Goal: Information Seeking & Learning: Learn about a topic

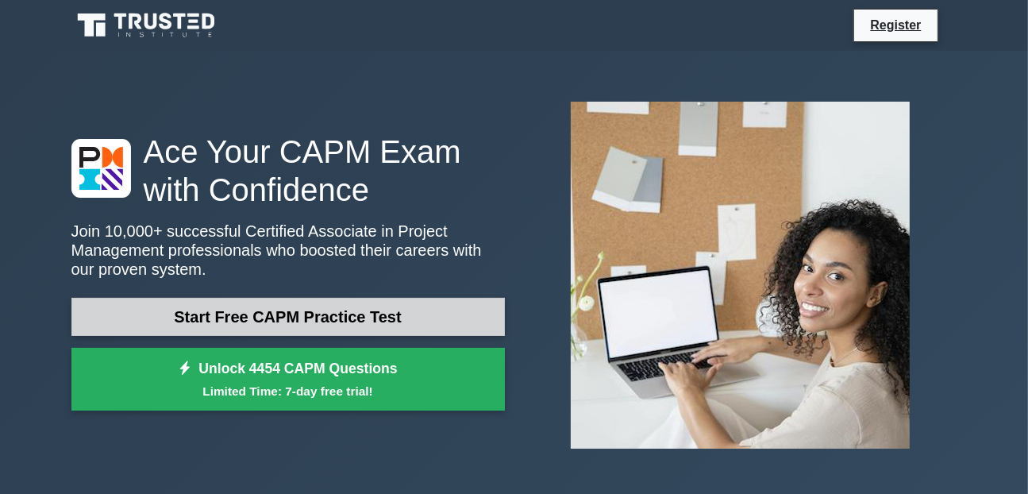
click at [378, 312] on link "Start Free CAPM Practice Test" at bounding box center [288, 317] width 434 height 38
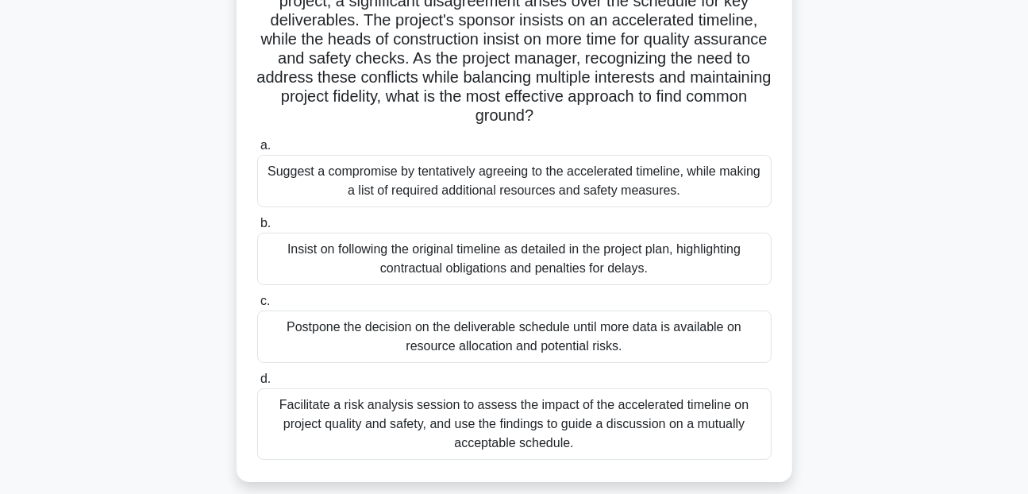
scroll to position [178, 0]
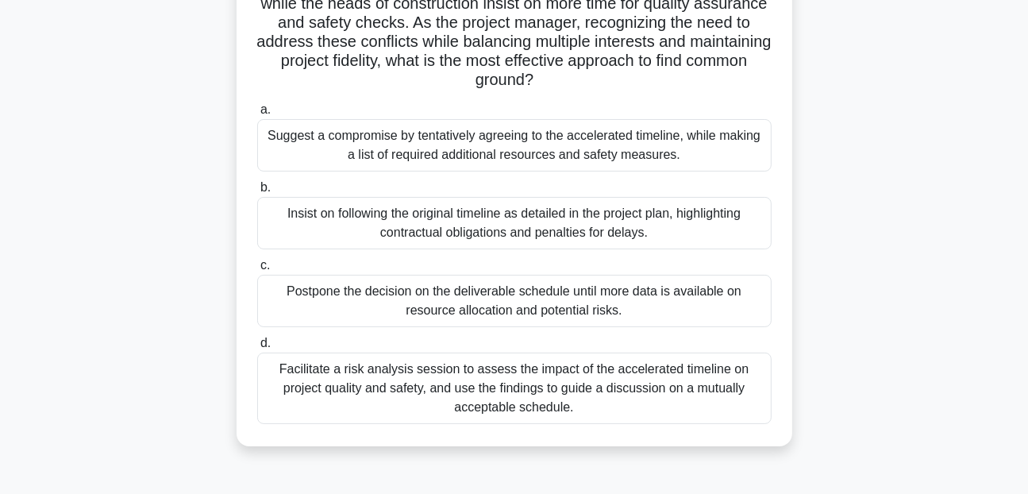
click at [433, 153] on div "Suggest a compromise by tentatively agreeing to the accelerated timeline, while…" at bounding box center [514, 145] width 515 height 52
click at [257, 115] on input "a. Suggest a compromise by tentatively agreeing to the accelerated timeline, wh…" at bounding box center [257, 110] width 0 height 10
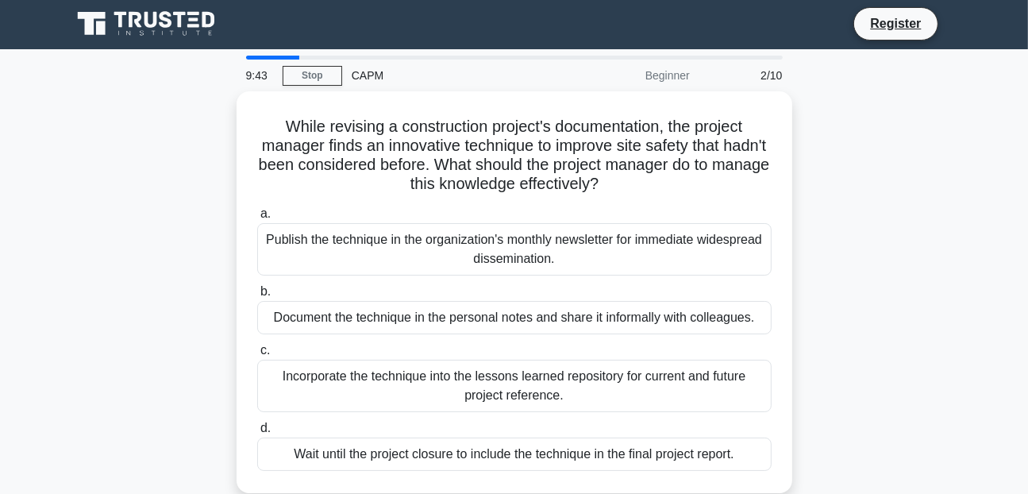
scroll to position [0, 0]
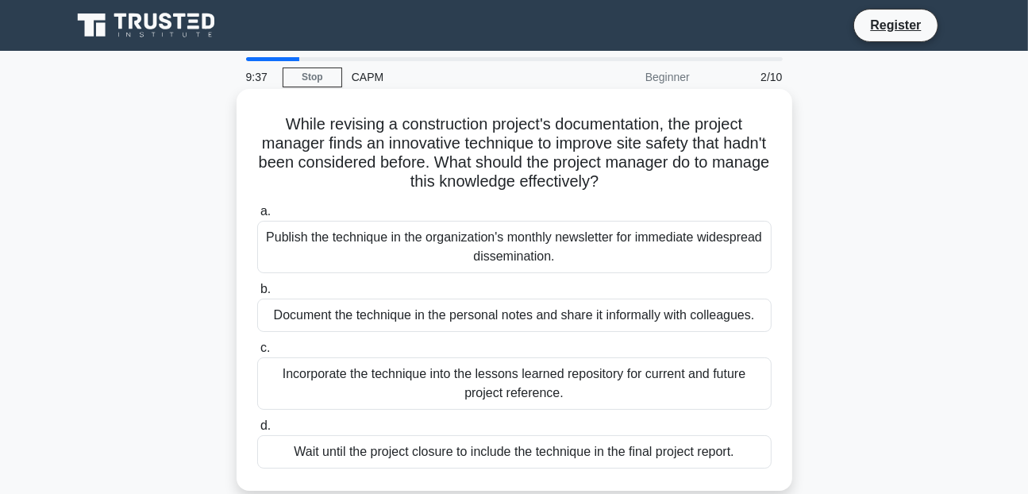
click at [435, 314] on div "Document the technique in the personal notes and share it informally with colle…" at bounding box center [514, 315] width 515 height 33
click at [257, 295] on input "b. Document the technique in the personal notes and share it informally with co…" at bounding box center [257, 289] width 0 height 10
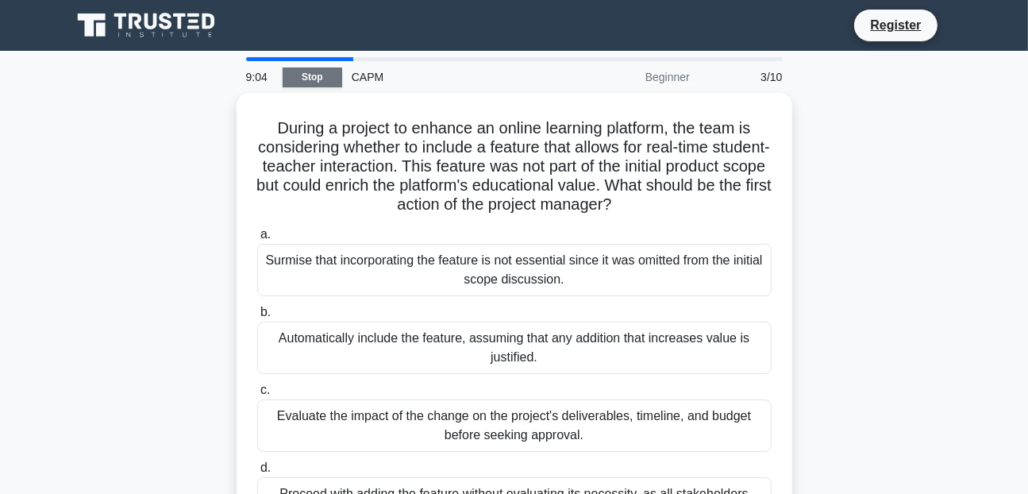
click at [323, 71] on link "Stop" at bounding box center [313, 77] width 60 height 20
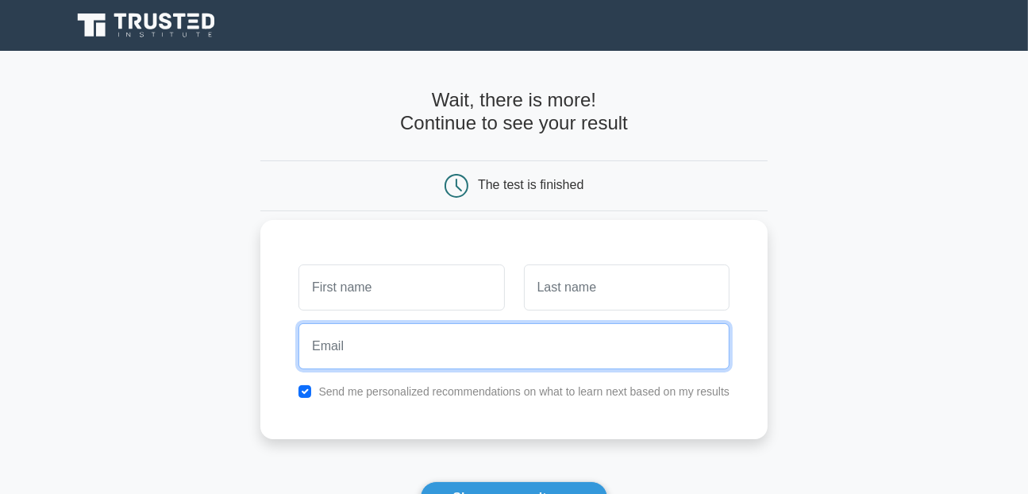
click at [361, 342] on input "email" at bounding box center [514, 346] width 431 height 46
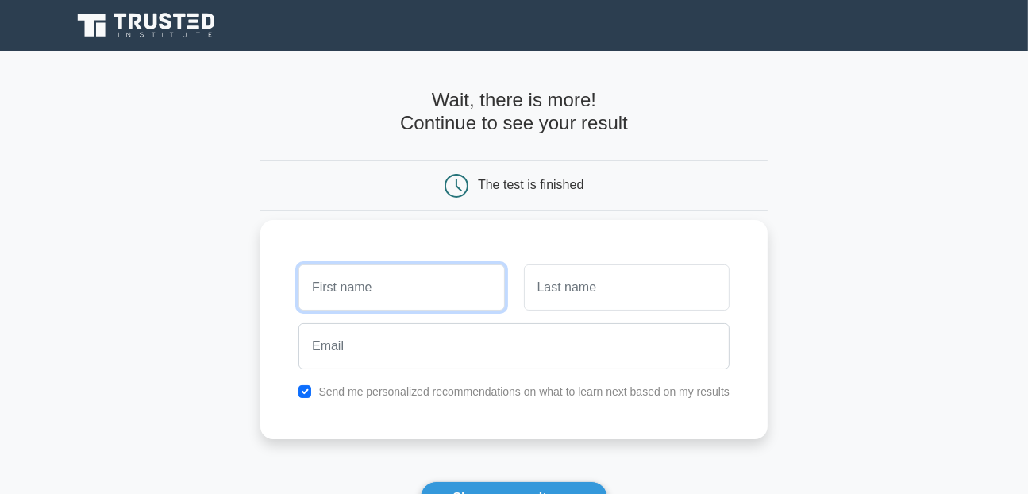
click at [396, 286] on input "text" at bounding box center [402, 287] width 206 height 46
type input "p"
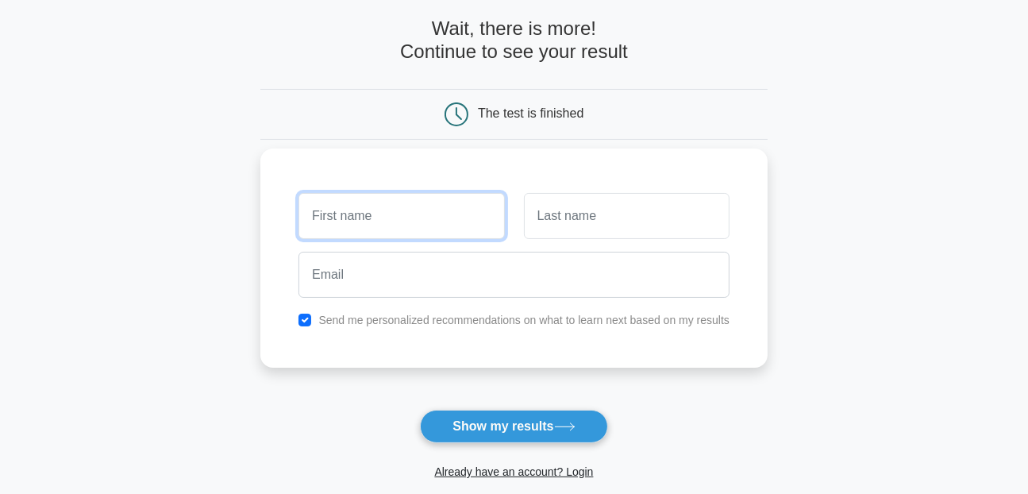
scroll to position [68, 0]
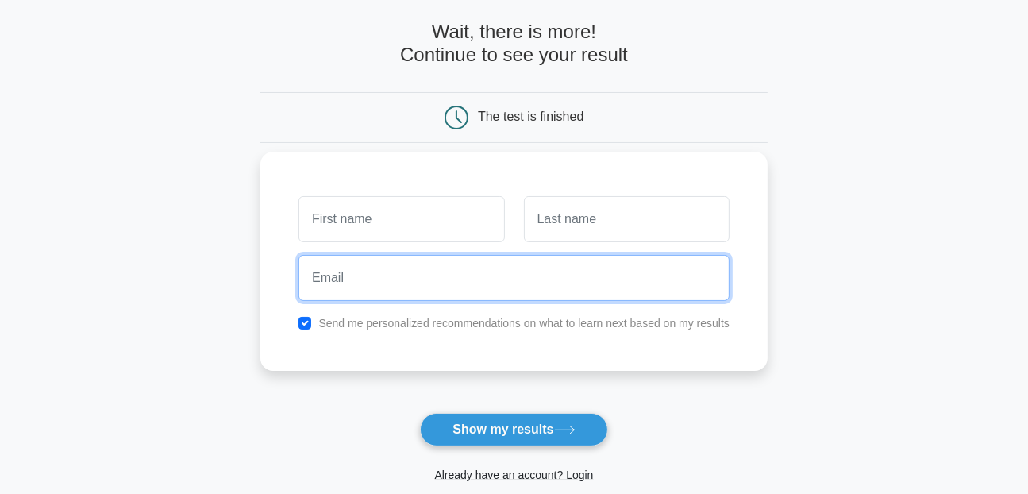
click at [388, 287] on input "email" at bounding box center [514, 278] width 431 height 46
type input "pacomesohou10@gmail.com"
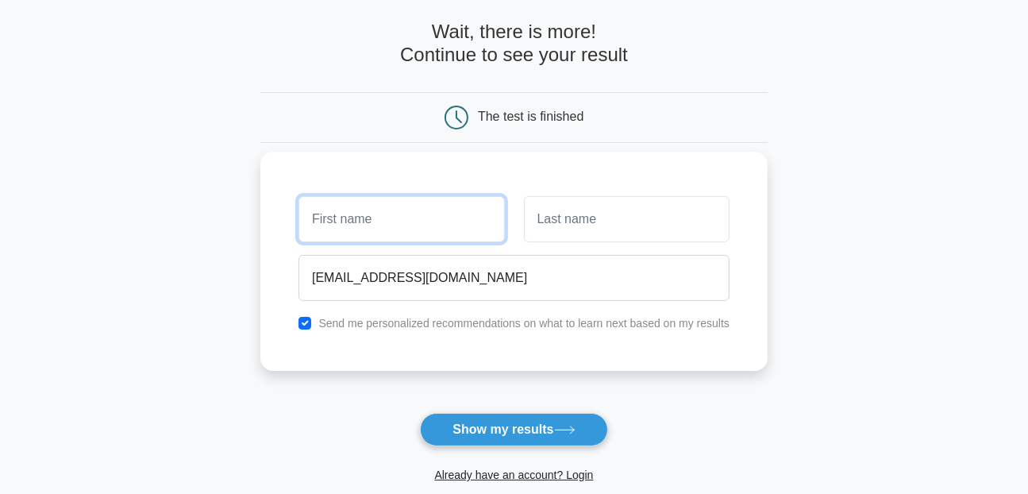
click at [385, 217] on input "text" at bounding box center [402, 219] width 206 height 46
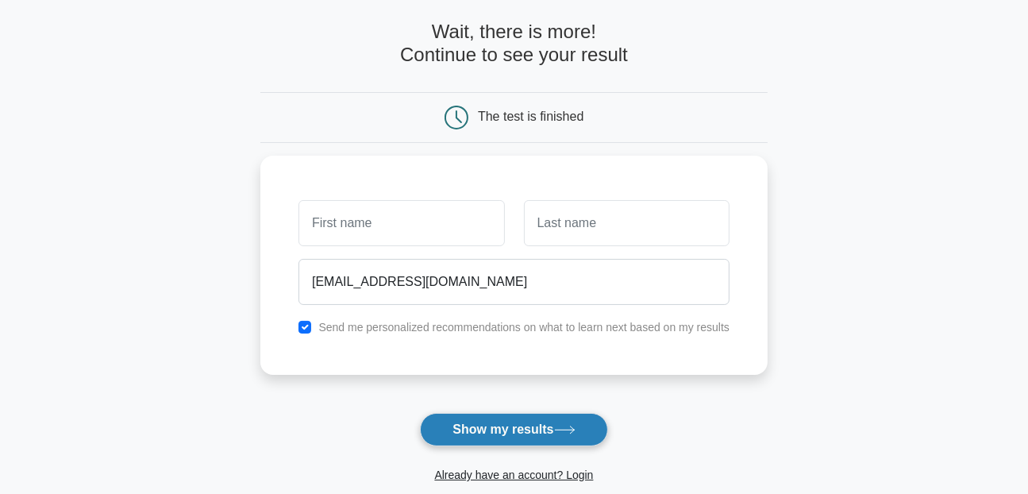
click at [470, 422] on button "Show my results" at bounding box center [513, 429] width 187 height 33
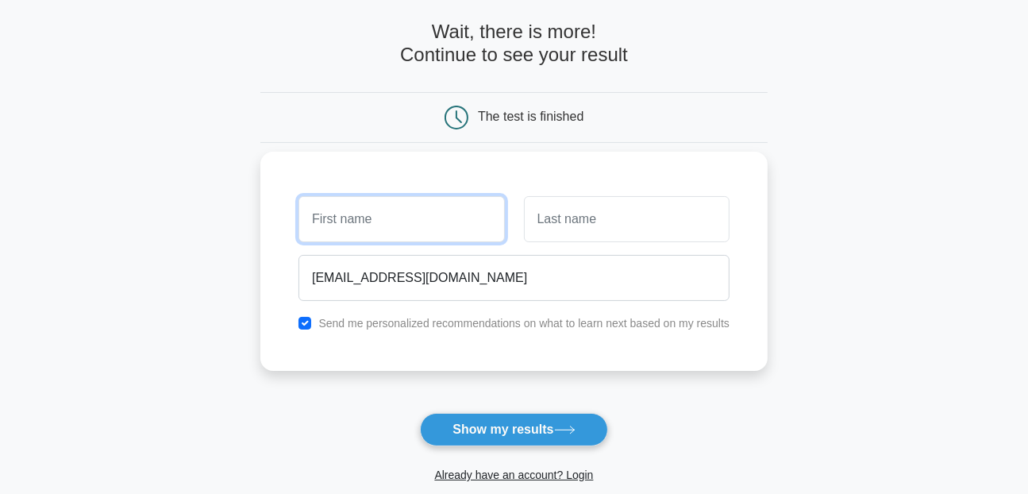
click at [394, 229] on input "text" at bounding box center [402, 219] width 206 height 46
type input "SOHOU"
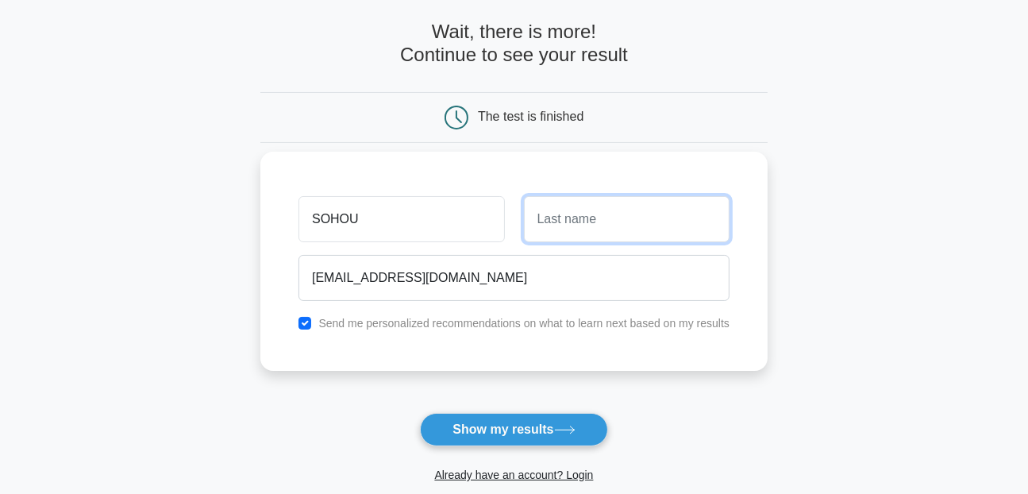
click at [560, 233] on input "text" at bounding box center [627, 219] width 206 height 46
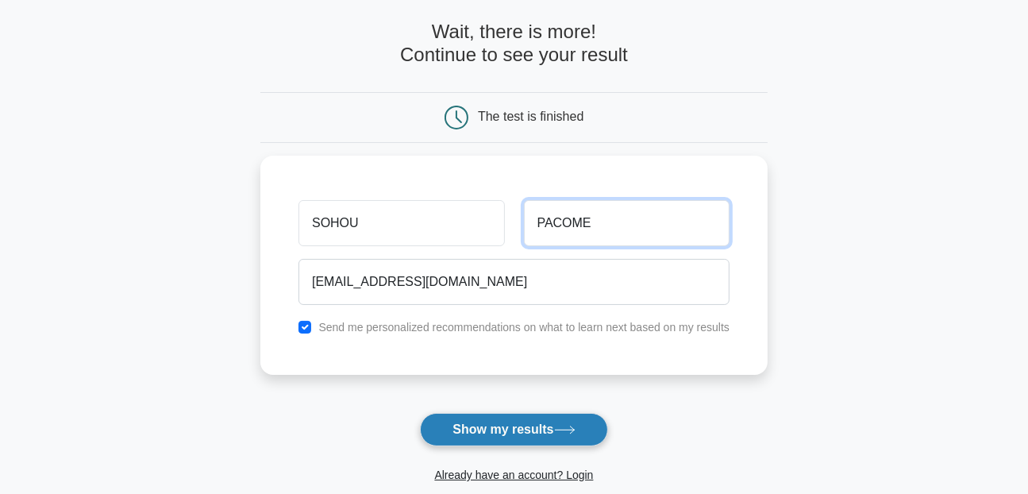
type input "PACOME"
click at [488, 428] on button "Show my results" at bounding box center [513, 429] width 187 height 33
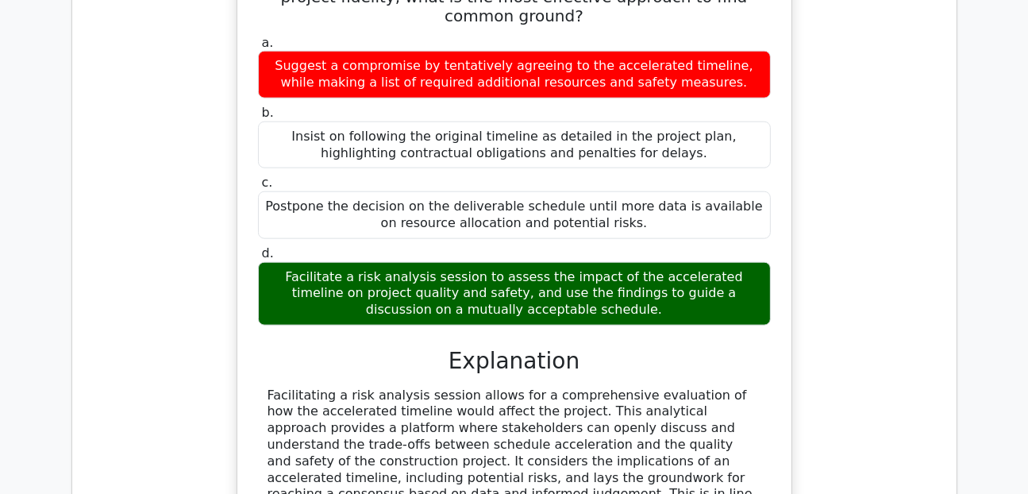
scroll to position [1616, 0]
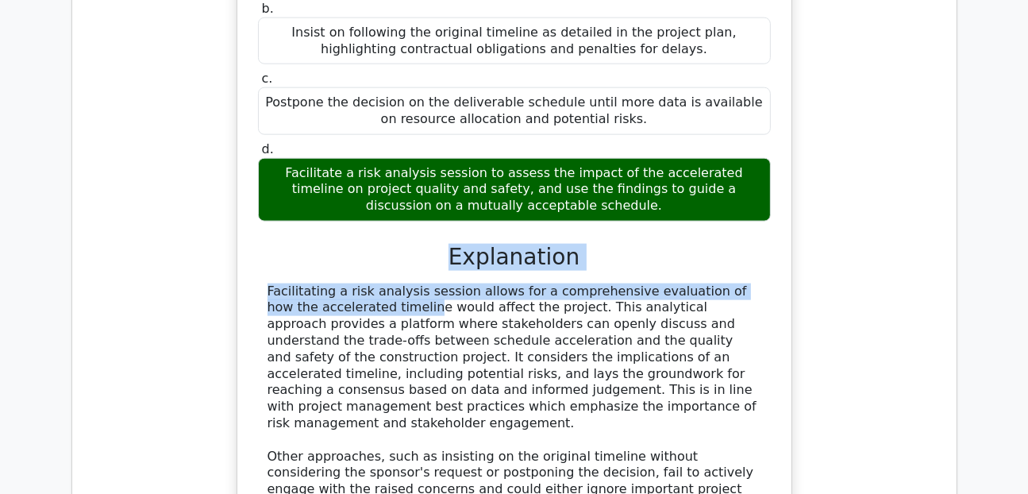
drag, startPoint x: 280, startPoint y: 207, endPoint x: 294, endPoint y: 160, distance: 49.0
click at [294, 160] on div "a. Suggest a compromise by tentatively agreeing to the accelerated timeline, wh…" at bounding box center [514, 277] width 516 height 699
click at [294, 244] on h3 "Explanation" at bounding box center [515, 257] width 494 height 27
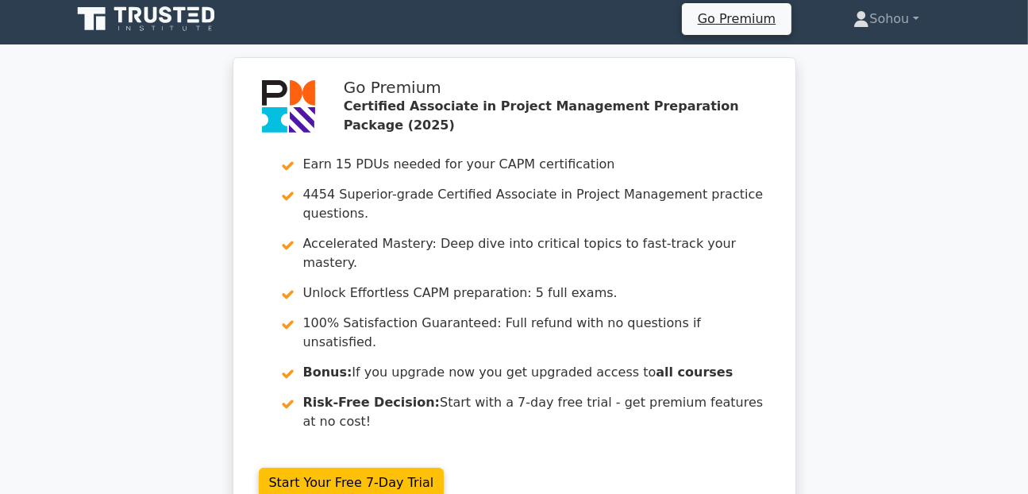
scroll to position [0, 0]
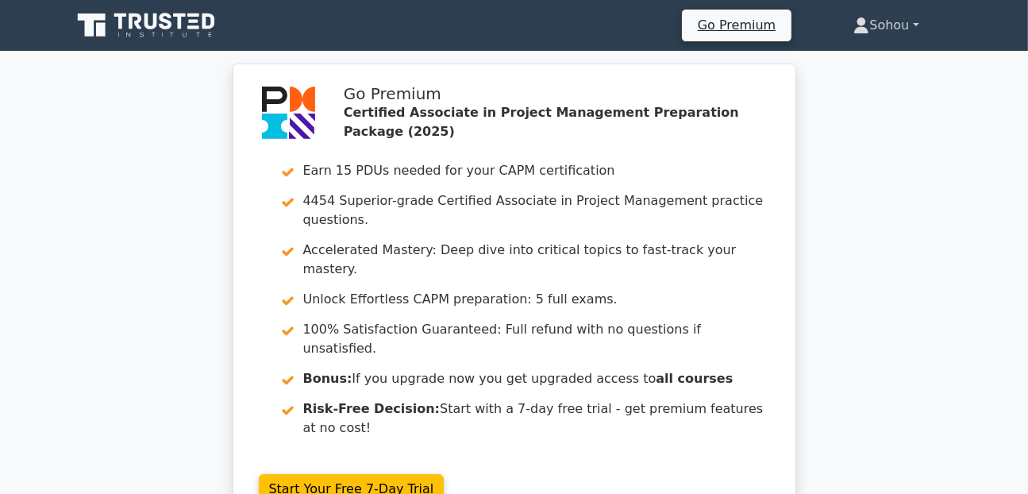
click at [914, 26] on link "Sohou" at bounding box center [885, 26] width 141 height 32
click at [862, 85] on link "Settings" at bounding box center [878, 87] width 125 height 25
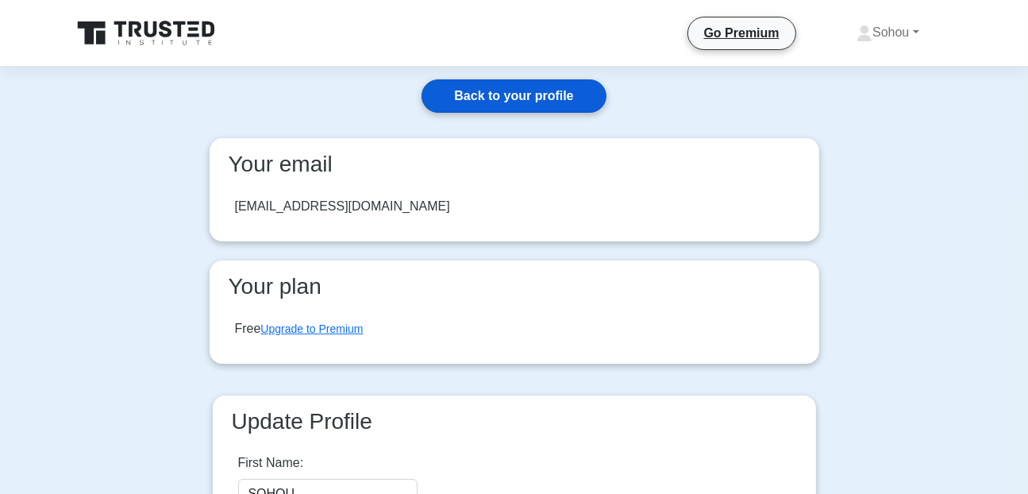
click at [443, 99] on link "Back to your profile" at bounding box center [514, 95] width 184 height 33
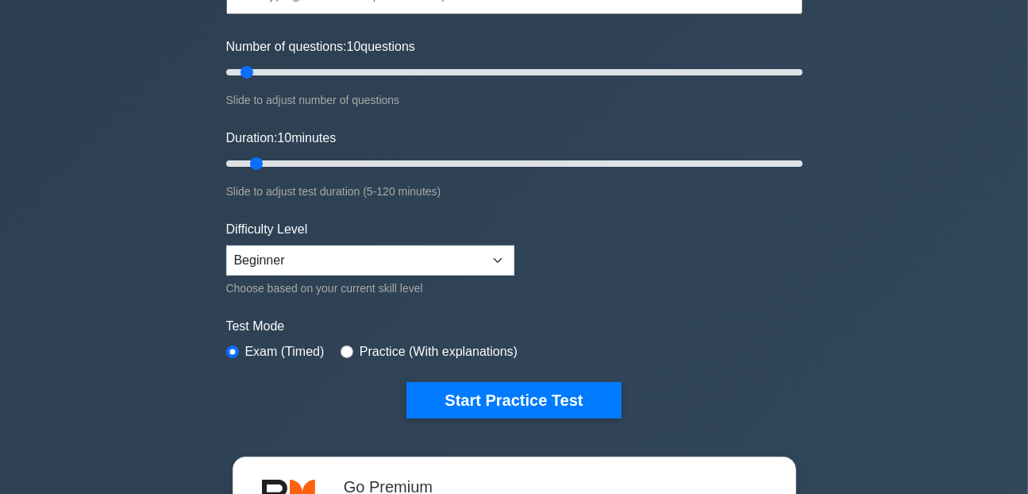
scroll to position [182, 0]
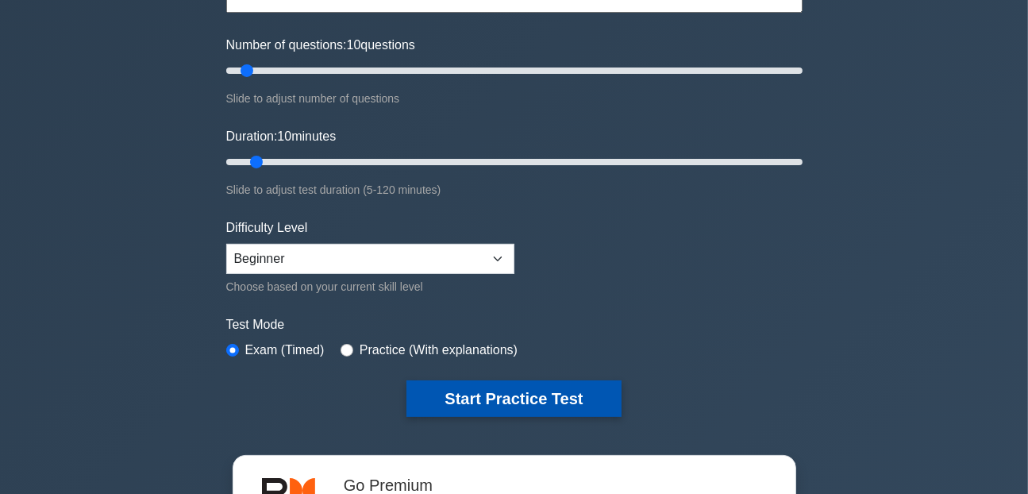
click at [510, 393] on button "Start Practice Test" at bounding box center [514, 398] width 214 height 37
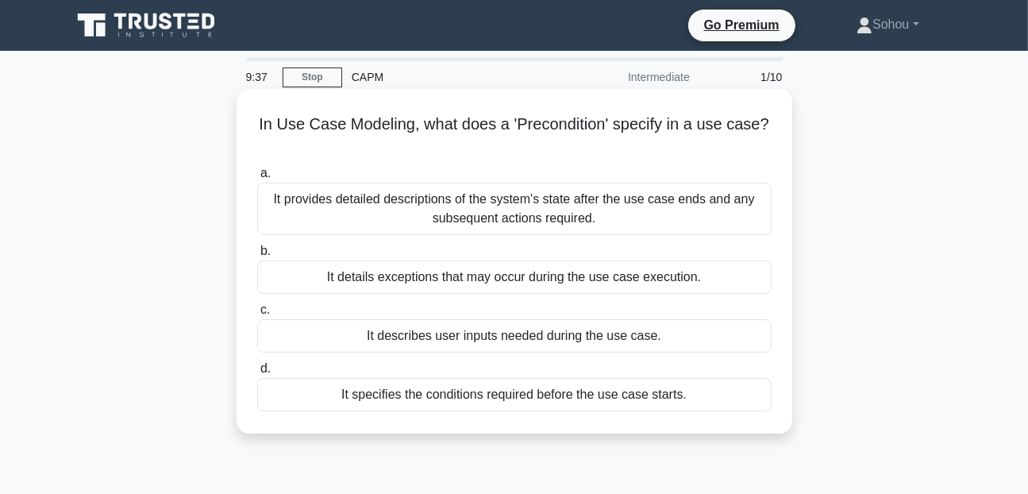
click at [578, 334] on div "It describes user inputs needed during the use case." at bounding box center [514, 335] width 515 height 33
click at [257, 315] on input "c. It describes user inputs needed during the use case." at bounding box center [257, 310] width 0 height 10
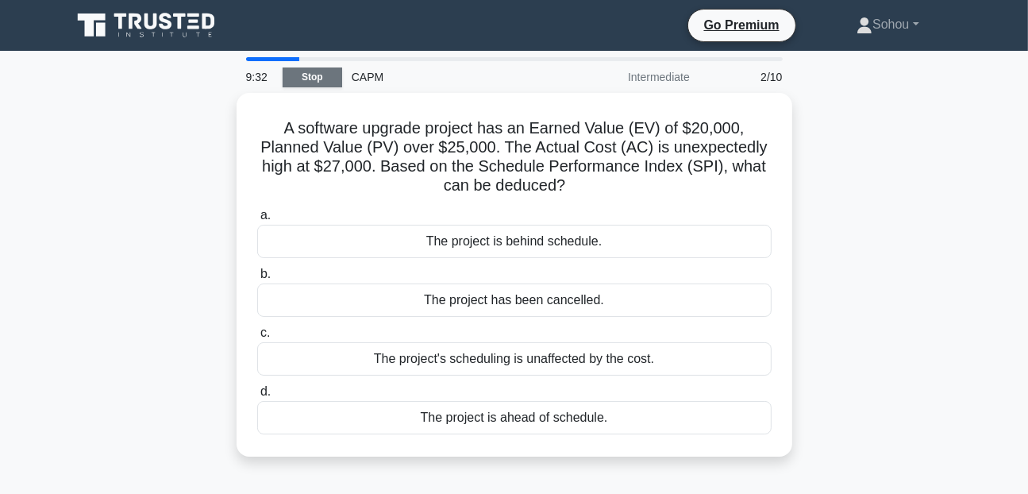
click at [312, 73] on link "Stop" at bounding box center [313, 77] width 60 height 20
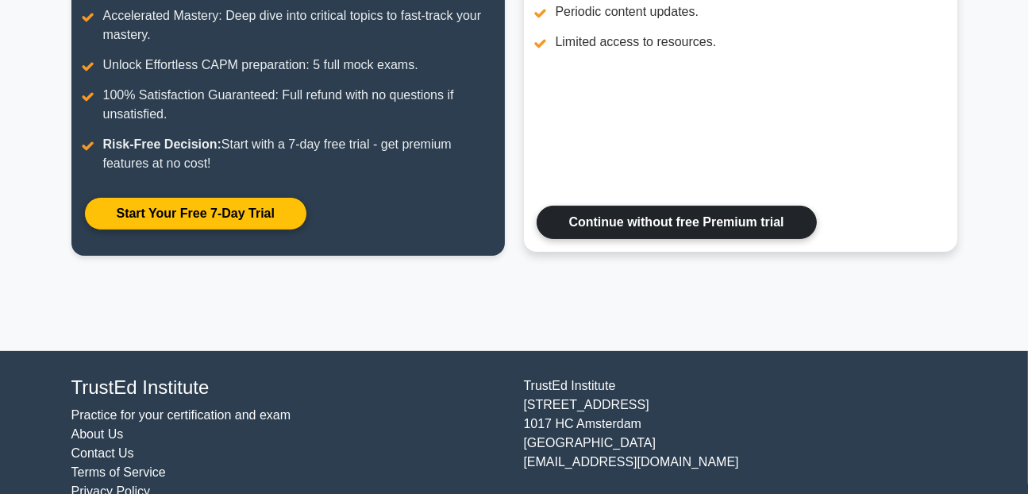
scroll to position [326, 0]
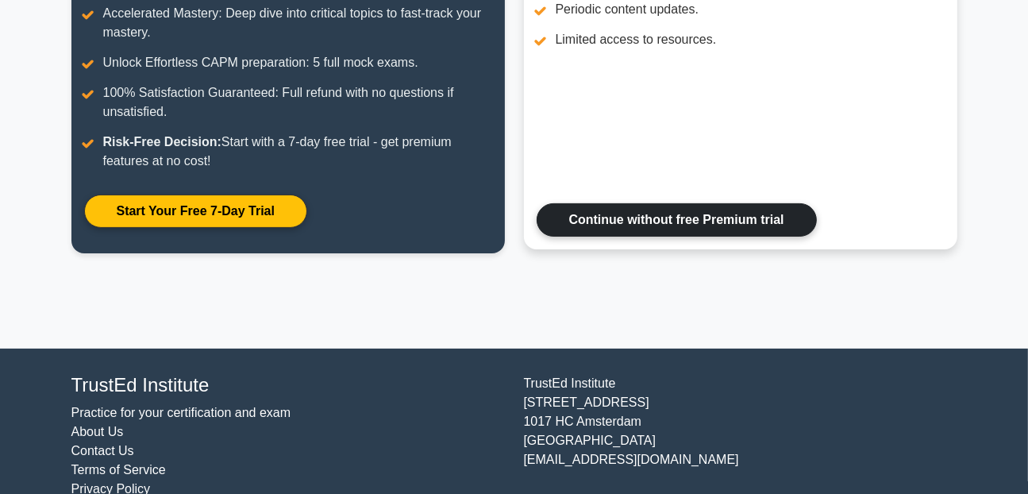
click at [622, 210] on link "Continue without free Premium trial" at bounding box center [677, 219] width 280 height 33
